Goal: Information Seeking & Learning: Learn about a topic

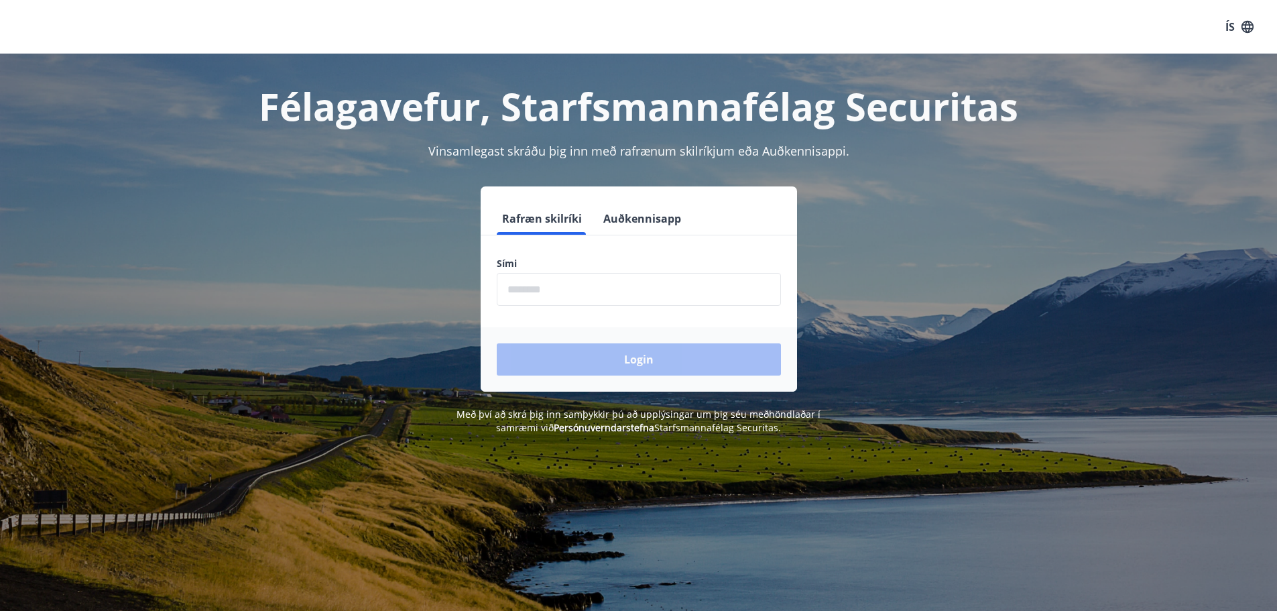
click at [637, 290] on input "phone" at bounding box center [639, 289] width 284 height 33
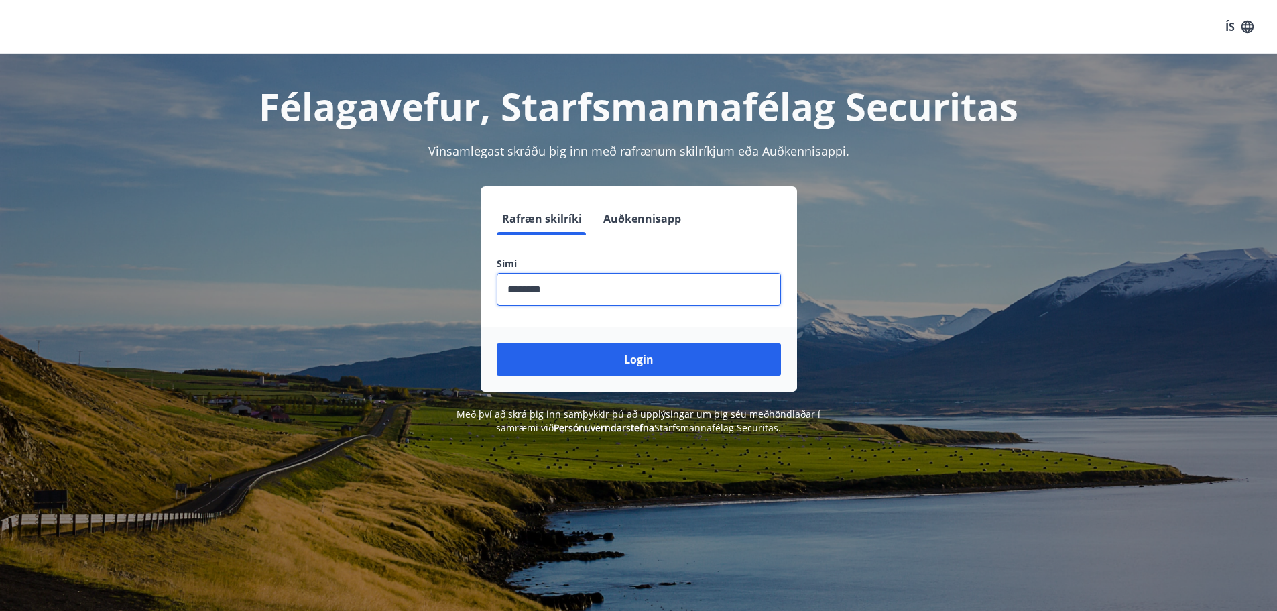
type input "********"
click at [497, 343] on button "Login" at bounding box center [639, 359] width 284 height 32
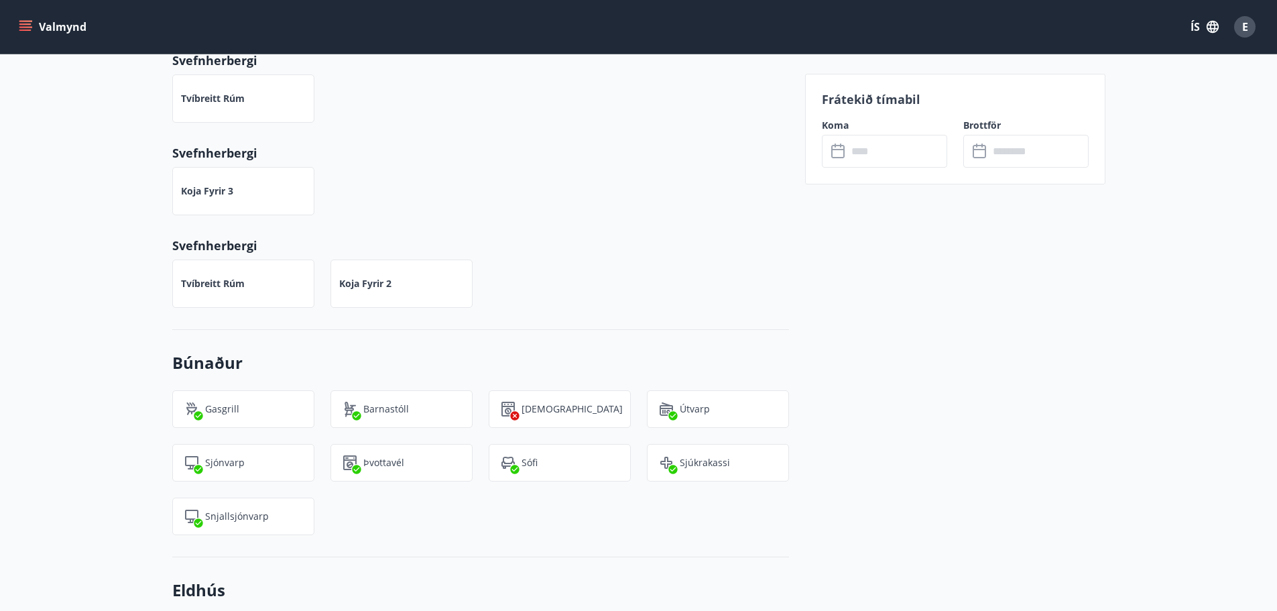
scroll to position [536, 0]
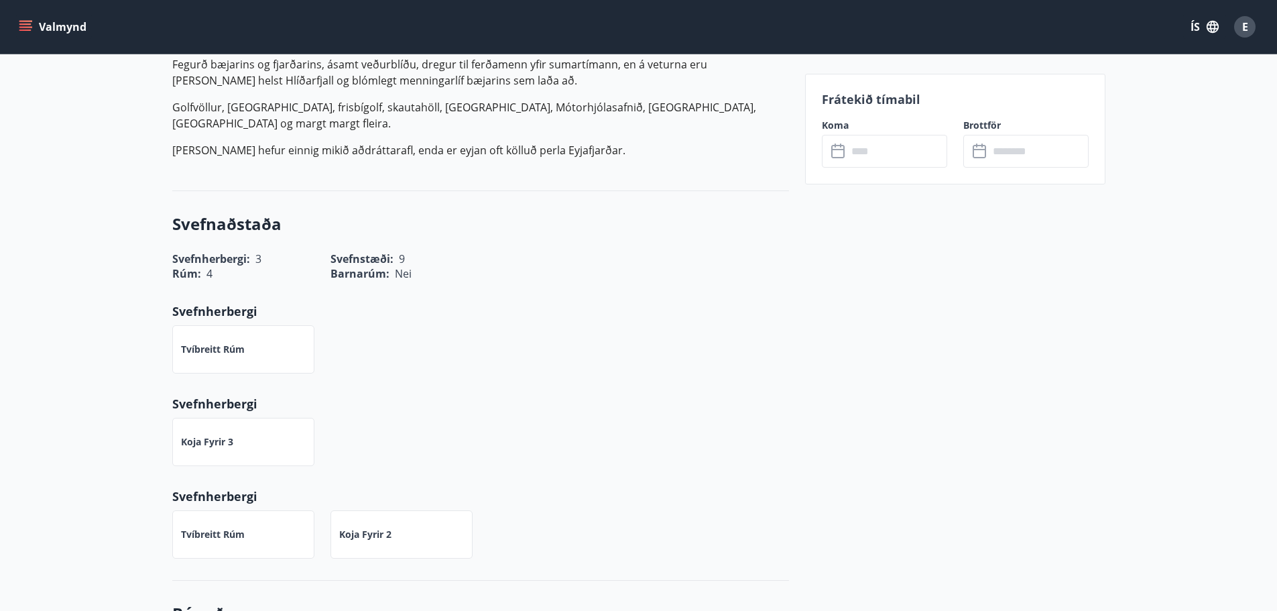
click at [30, 34] on button "Valmynd" at bounding box center [54, 27] width 76 height 24
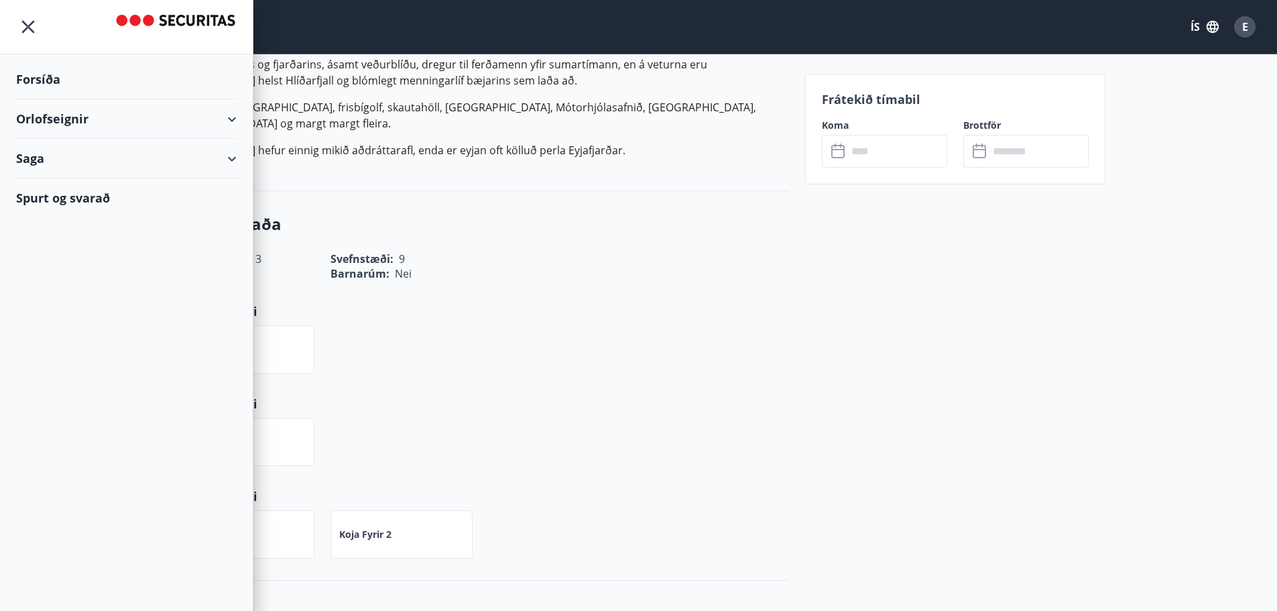
click at [239, 115] on icon at bounding box center [232, 119] width 16 height 16
click at [235, 208] on div "Saga" at bounding box center [126, 215] width 221 height 40
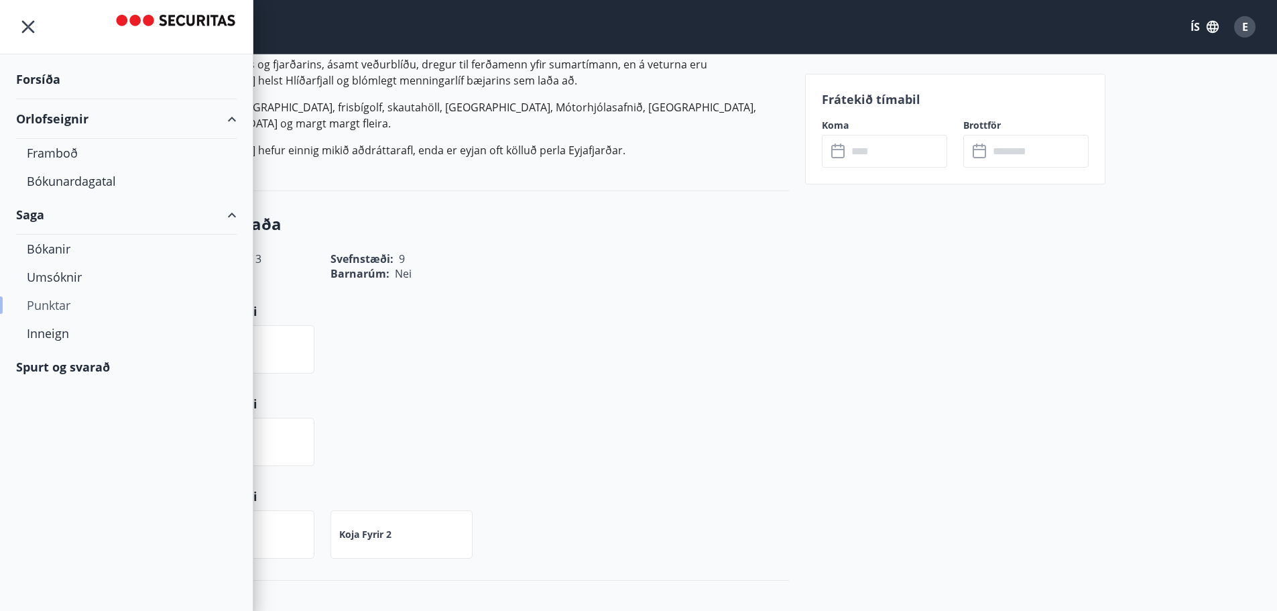
click at [50, 308] on div "Punktar" at bounding box center [126, 305] width 199 height 28
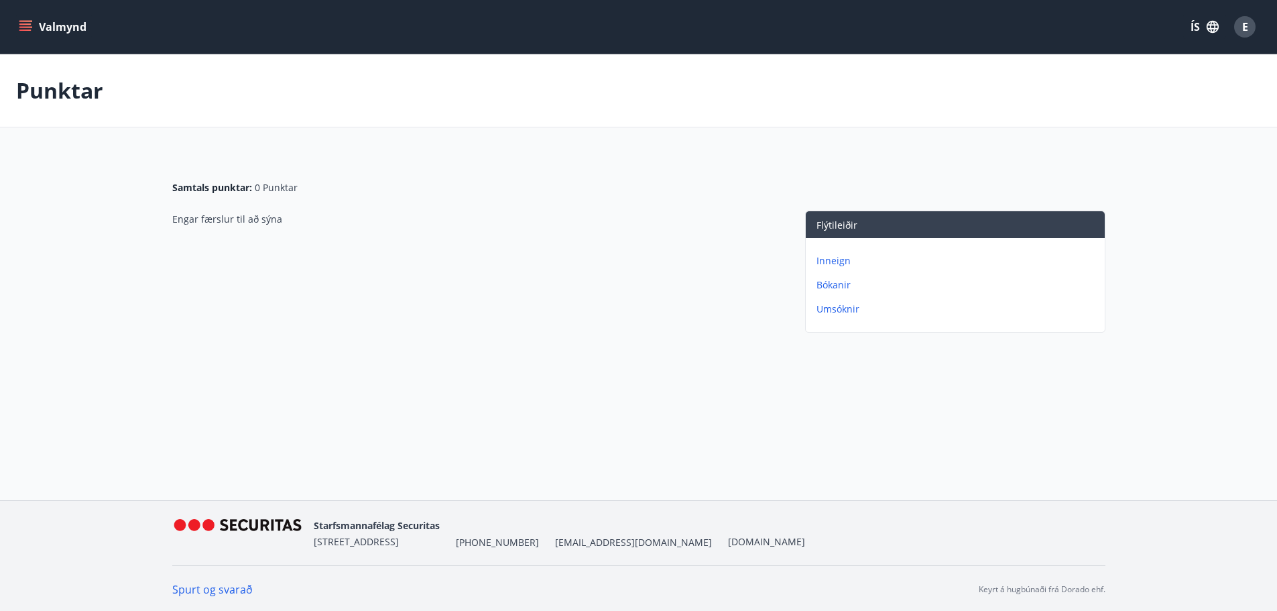
click at [31, 31] on icon "menu" at bounding box center [25, 26] width 13 height 13
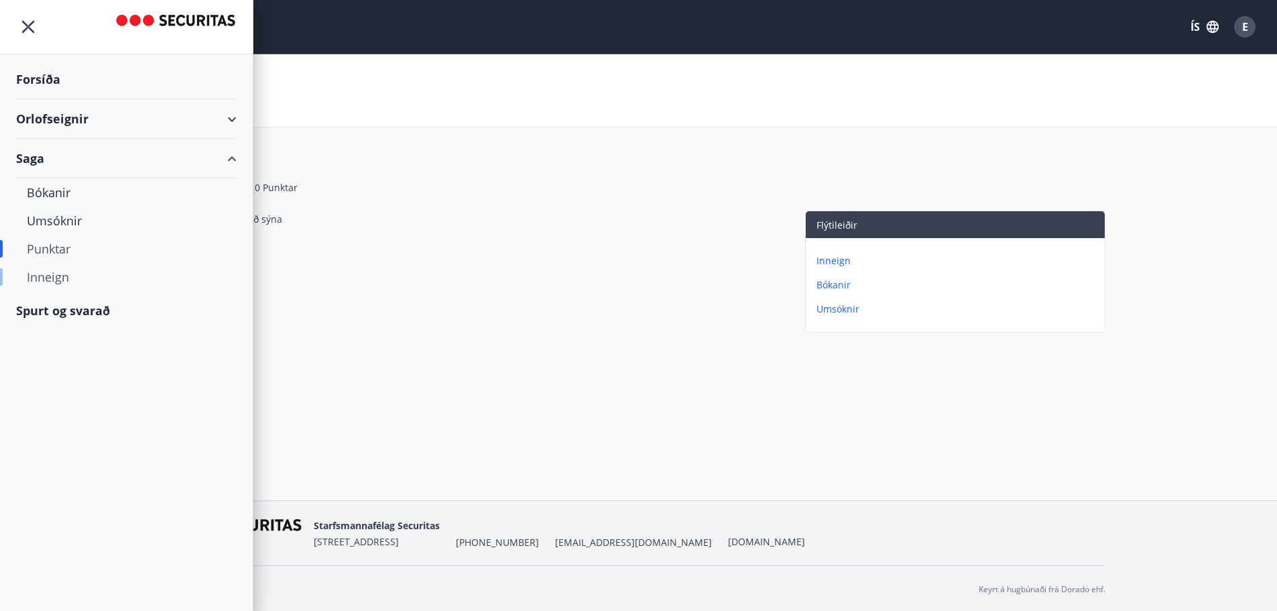
click at [67, 280] on div "Inneign" at bounding box center [126, 277] width 199 height 28
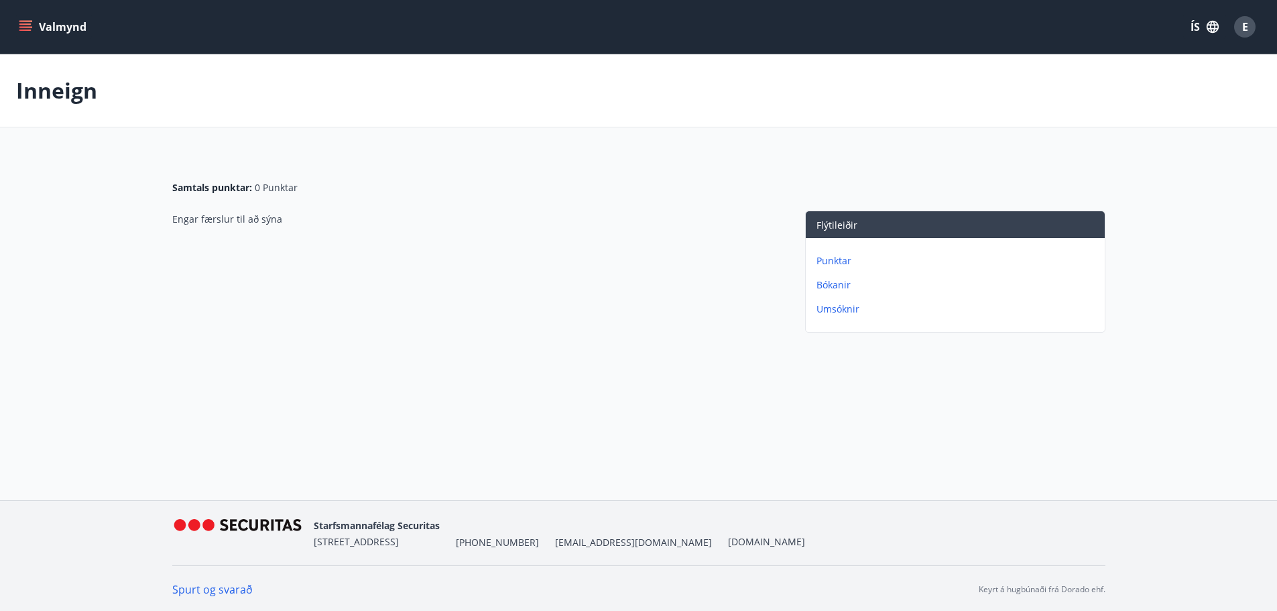
click at [80, 26] on button "Valmynd" at bounding box center [54, 27] width 76 height 24
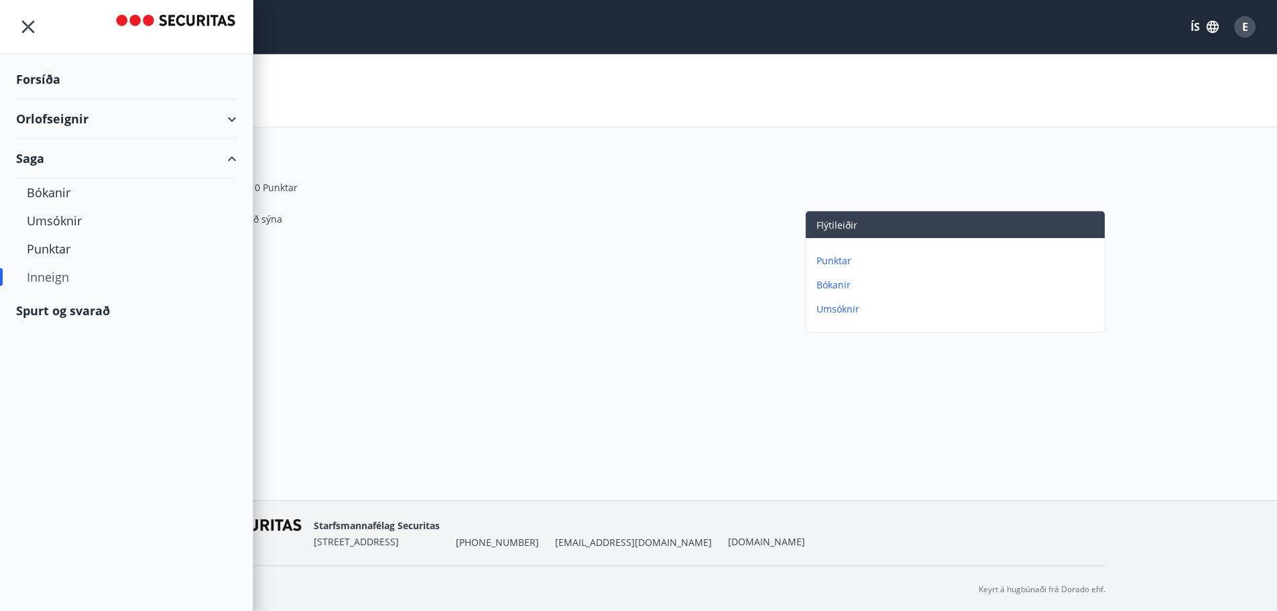
click at [89, 299] on div "Spurt og svarað" at bounding box center [126, 310] width 221 height 39
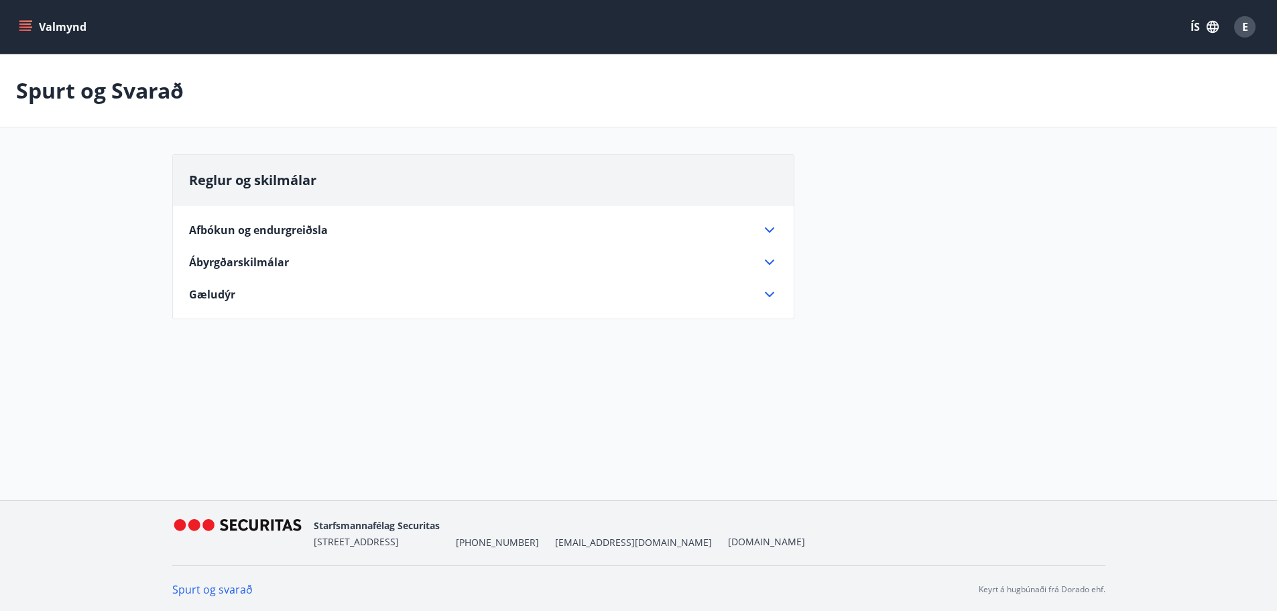
click at [786, 301] on div "Afbókun og endurgreiðsla Bókaðar og greiddar orlofsleigur eru ekki endurgreidda…" at bounding box center [483, 254] width 621 height 97
click at [774, 290] on icon at bounding box center [770, 294] width 16 height 16
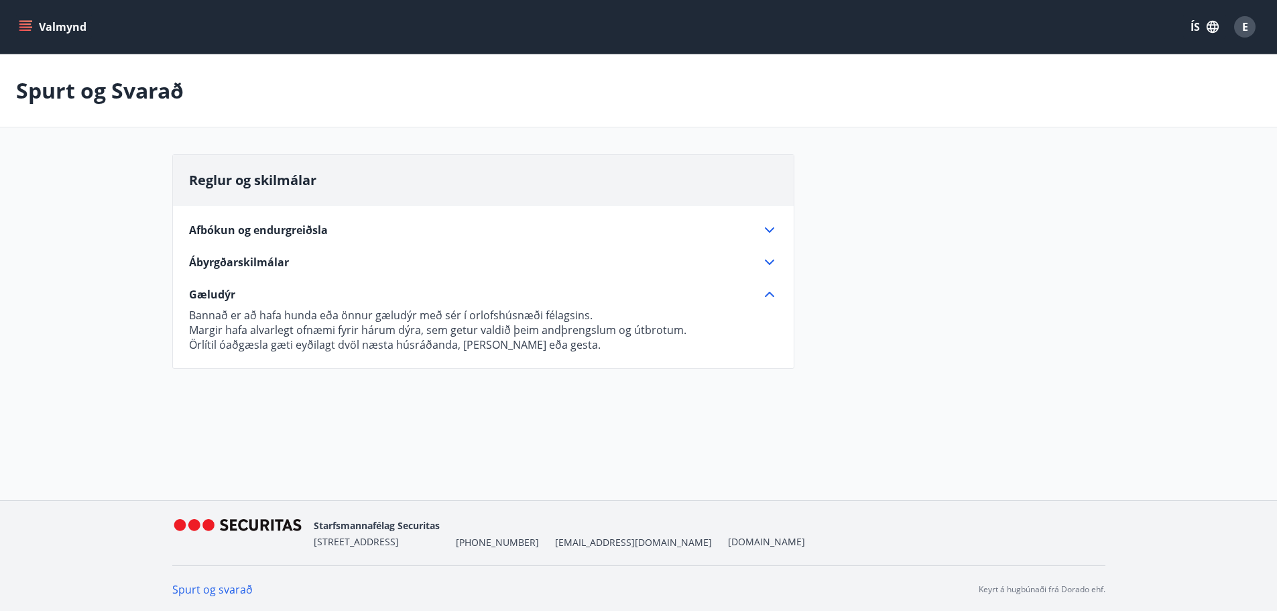
click at [762, 262] on icon at bounding box center [770, 262] width 16 height 16
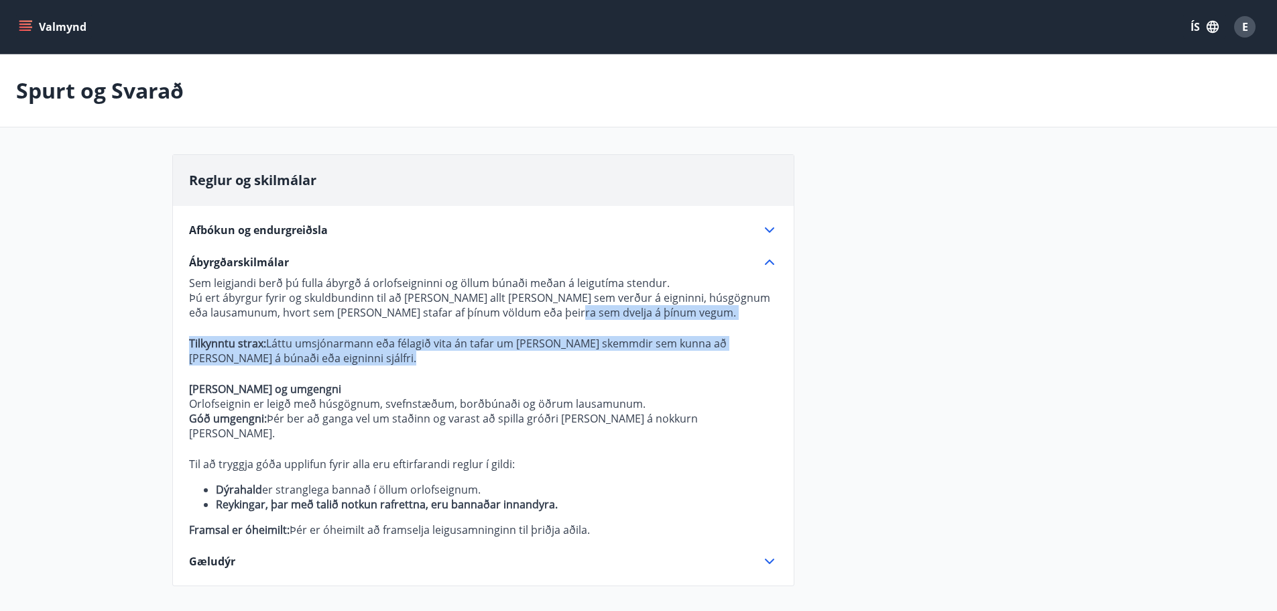
drag, startPoint x: 643, startPoint y: 310, endPoint x: 678, endPoint y: 367, distance: 67.4
click at [678, 367] on p "Sem leigjandi berð þú fulla ábyrgð á orlofseigninni og öllum búnaði meðan á lei…" at bounding box center [483, 407] width 589 height 262
click at [678, 367] on p at bounding box center [483, 373] width 589 height 16
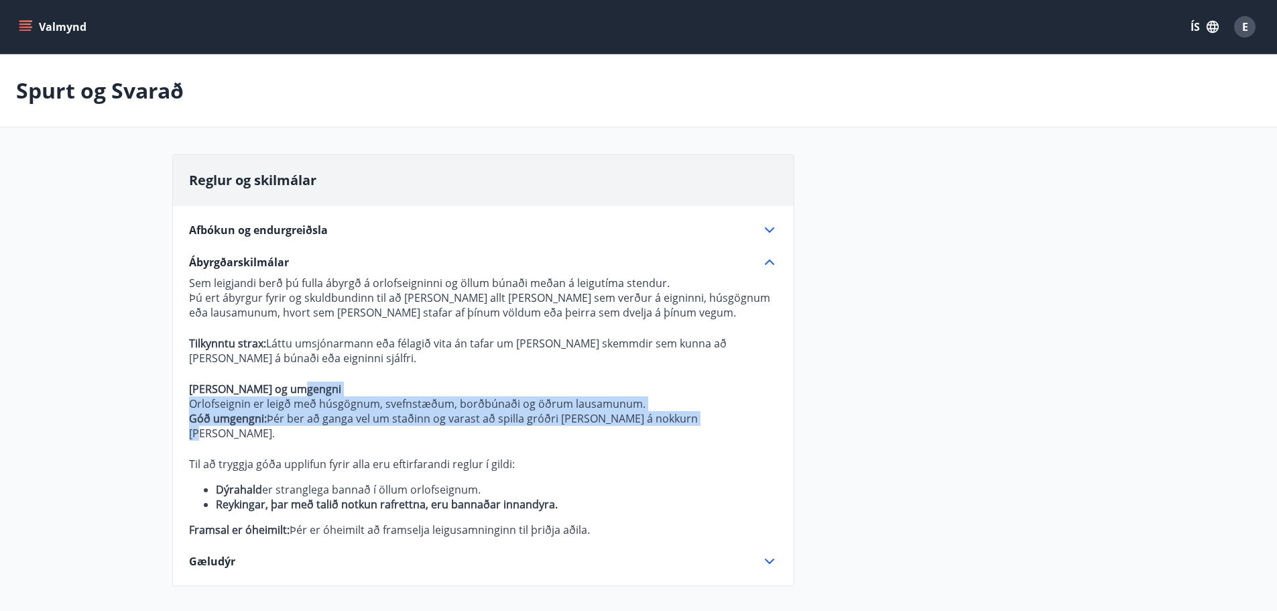
drag, startPoint x: 701, startPoint y: 416, endPoint x: 696, endPoint y: 392, distance: 24.6
click at [696, 392] on p "Sem leigjandi berð þú fulla ábyrgð á orlofseigninni og öllum búnaði meðan á lei…" at bounding box center [483, 407] width 589 height 262
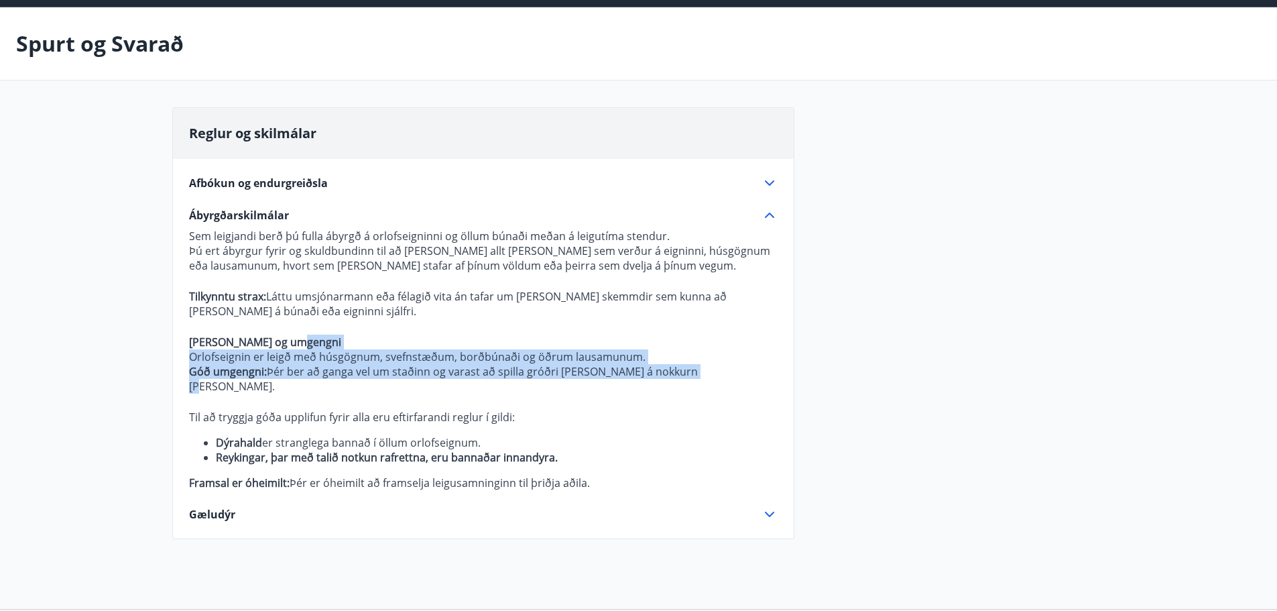
scroll to position [134, 0]
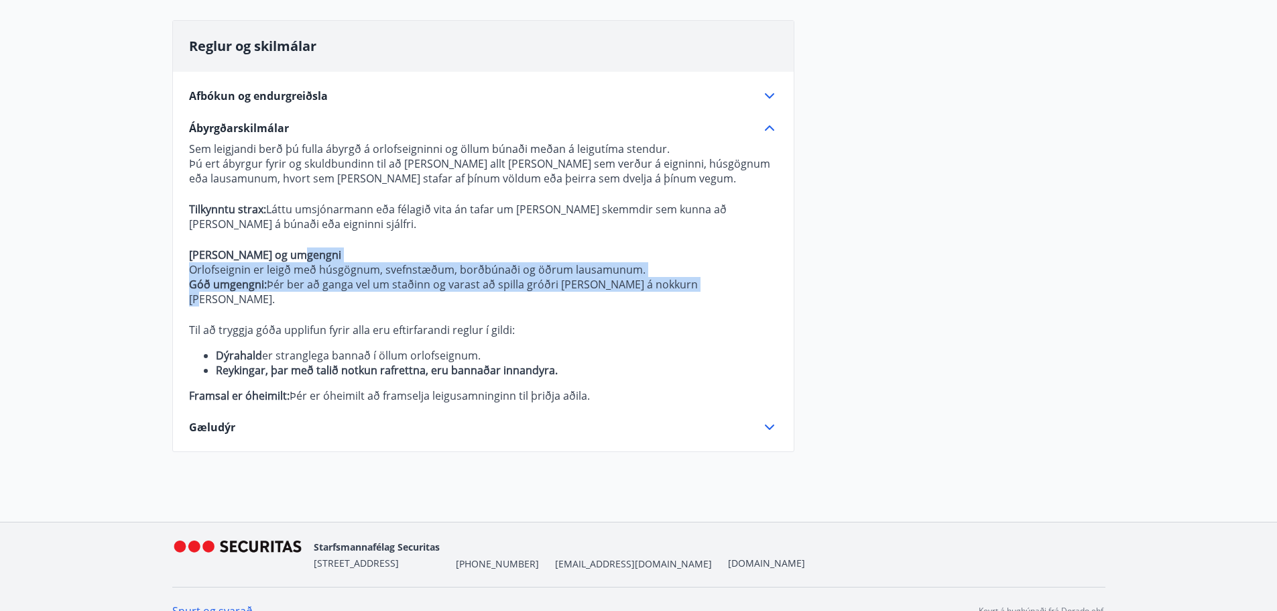
click at [768, 419] on icon at bounding box center [770, 427] width 16 height 16
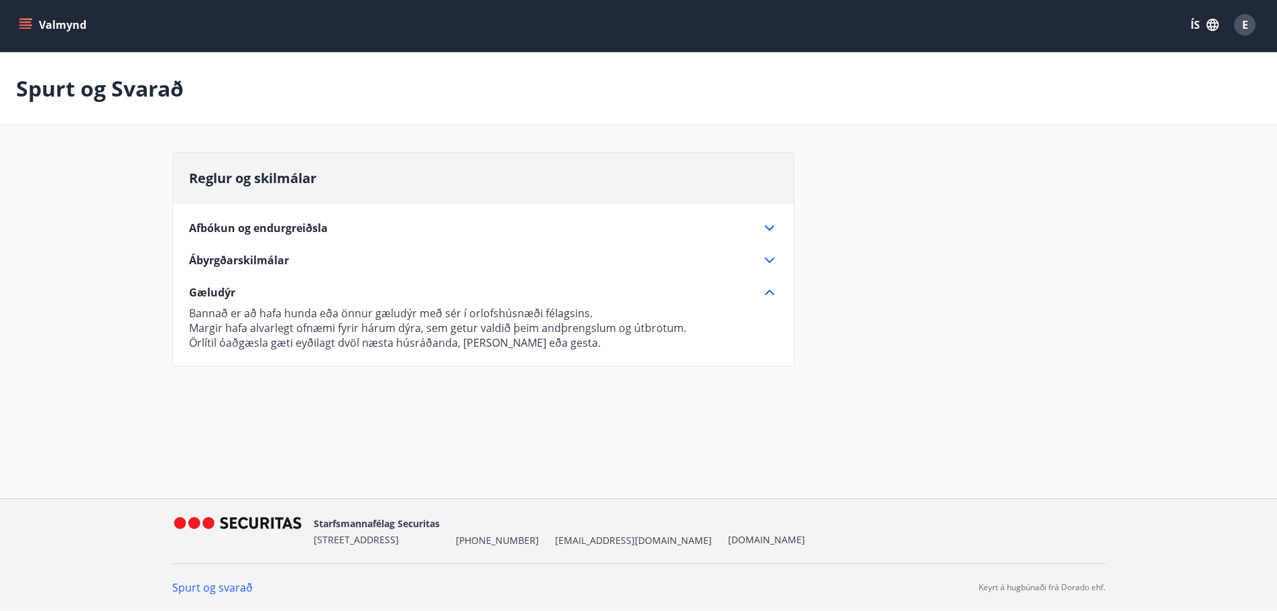
scroll to position [2, 0]
click at [762, 222] on icon at bounding box center [770, 228] width 16 height 16
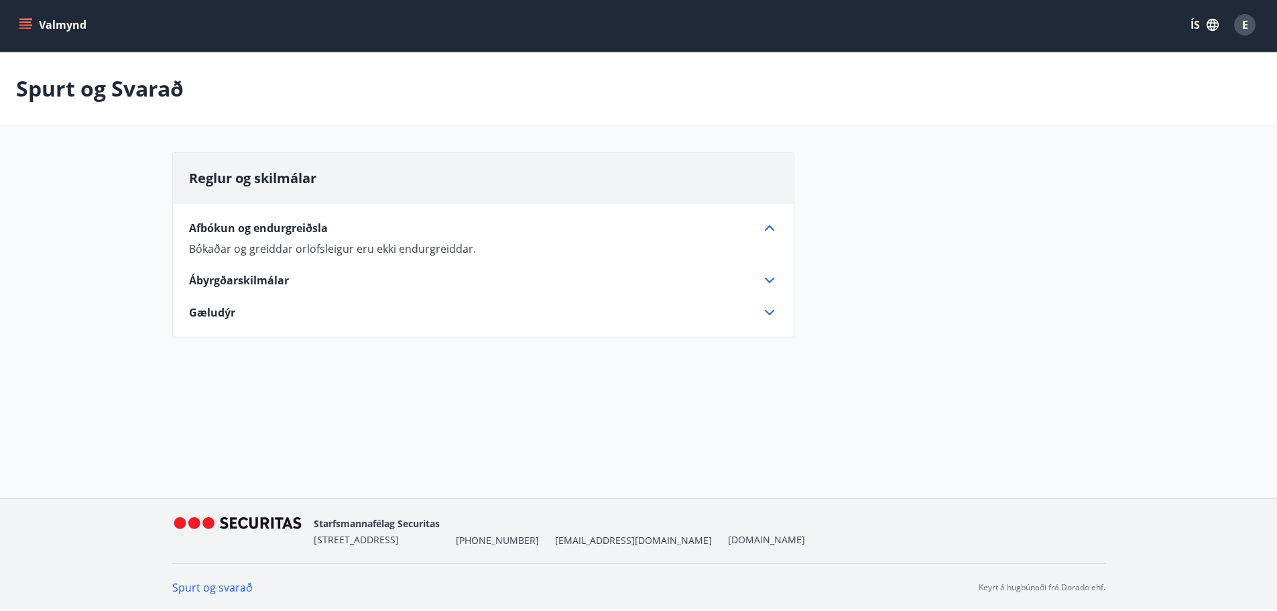
click at [34, 31] on button "Valmynd" at bounding box center [54, 25] width 76 height 24
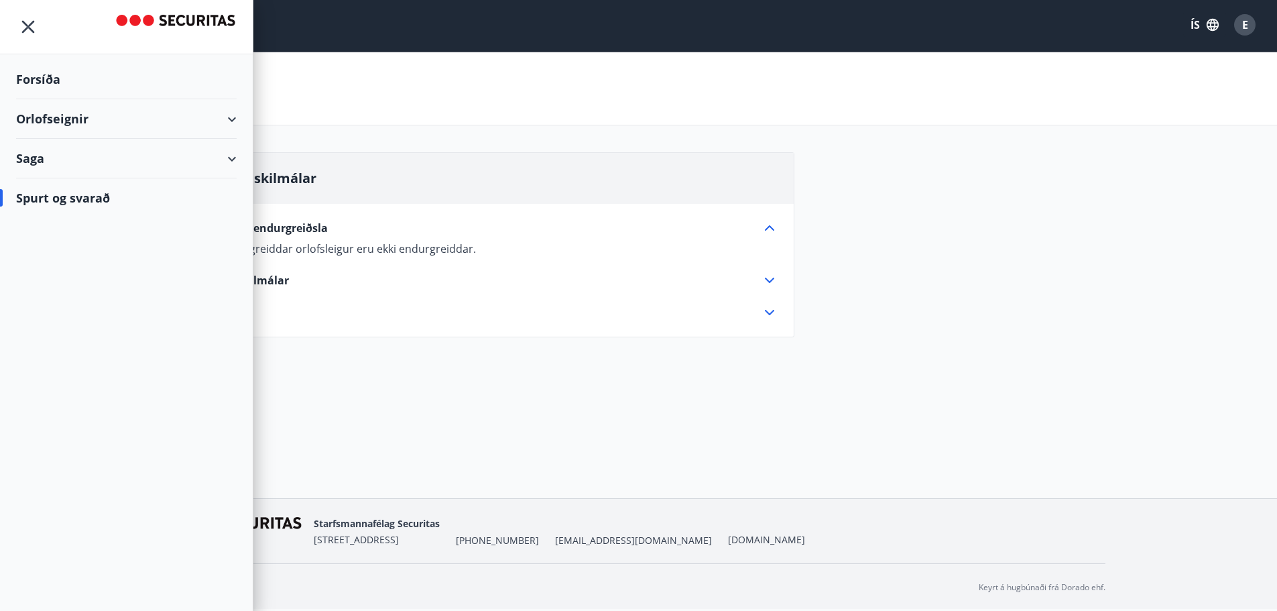
click at [205, 121] on div "Orlofseignir" at bounding box center [126, 119] width 221 height 40
click at [89, 158] on div "Framboð" at bounding box center [126, 153] width 199 height 28
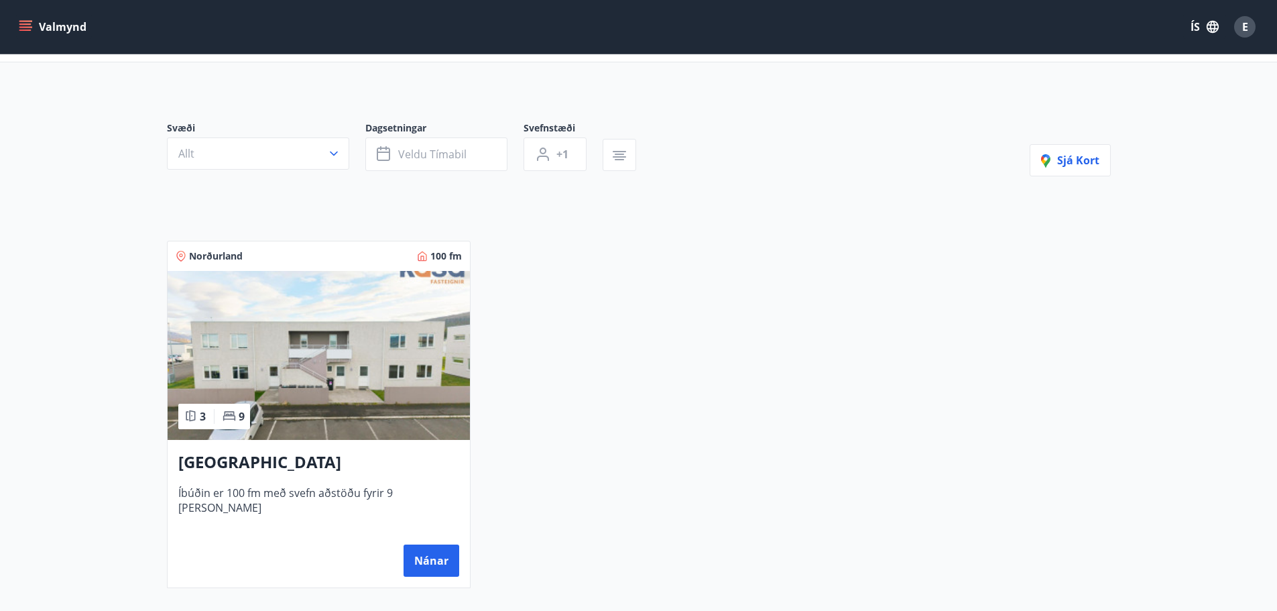
click at [396, 412] on img at bounding box center [319, 355] width 302 height 169
